Goal: Task Accomplishment & Management: Manage account settings

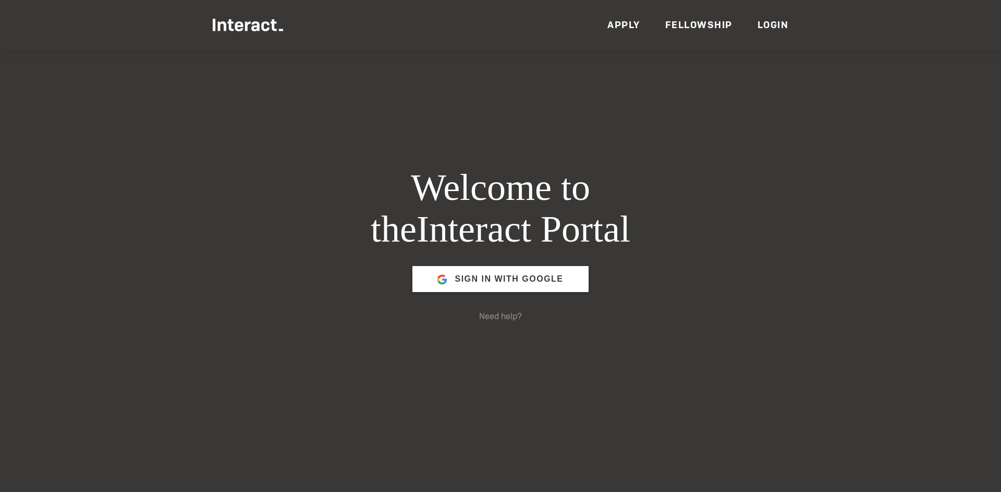
click at [768, 29] on link "Login" at bounding box center [772, 25] width 31 height 12
click at [757, 30] on link "Login" at bounding box center [772, 25] width 31 height 12
